Goal: Transaction & Acquisition: Purchase product/service

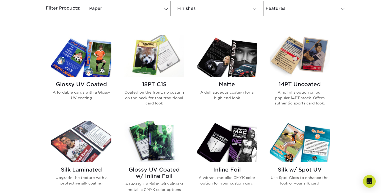
scroll to position [232, 0]
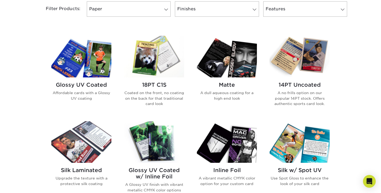
click at [81, 65] on img at bounding box center [81, 57] width 60 height 42
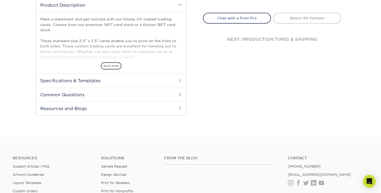
scroll to position [180, 0]
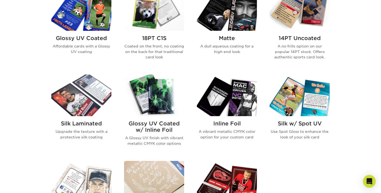
scroll to position [278, 0]
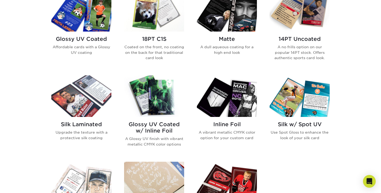
click at [154, 91] on img at bounding box center [154, 96] width 60 height 42
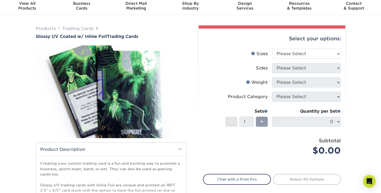
scroll to position [3, 0]
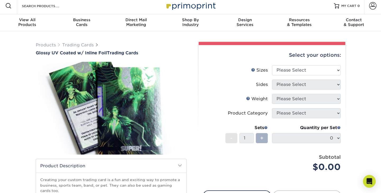
click at [257, 138] on div "+" at bounding box center [262, 138] width 12 height 10
click at [289, 68] on select "Please Select 2.5" x 3.5"" at bounding box center [306, 70] width 69 height 10
select select "2.50x3.50"
click at [272, 65] on select "Please Select 2.5" x 3.5"" at bounding box center [306, 70] width 69 height 10
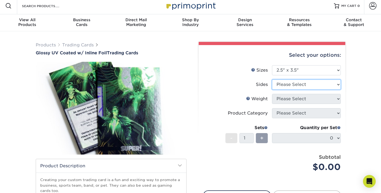
click at [293, 83] on select "Please Select Print Both Sides - Foil Back Only Print Both Sides - Foil Both Si…" at bounding box center [306, 84] width 69 height 10
select select "2ba18f74-0f96-487e-8b6e-985b404b3305"
click at [272, 79] on select "Please Select Print Both Sides - Foil Back Only Print Both Sides - Foil Both Si…" at bounding box center [306, 84] width 69 height 10
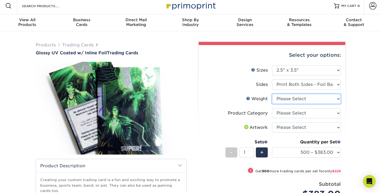
click at [305, 100] on select "Please Select 16PT" at bounding box center [306, 99] width 69 height 10
select select "16PT"
click at [272, 94] on select "Please Select 16PT" at bounding box center [306, 99] width 69 height 10
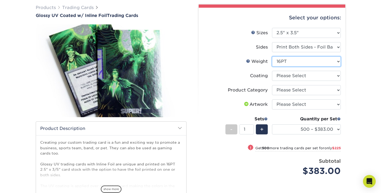
scroll to position [41, 0]
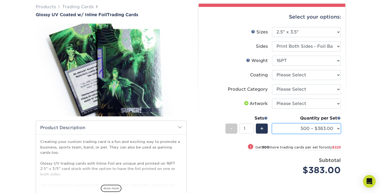
click at [322, 129] on select "500 – $383.00 1000 – $608.00 2500 – $883.00 5000 – $1252.00" at bounding box center [306, 128] width 69 height 10
click at [272, 123] on select "500 – $383.00 1000 – $608.00 2500 – $883.00 5000 – $1252.00" at bounding box center [306, 128] width 69 height 10
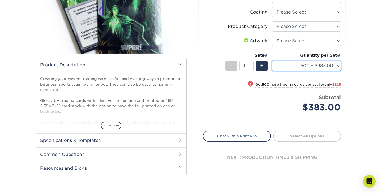
scroll to position [104, 0]
